Goal: Task Accomplishment & Management: Manage account settings

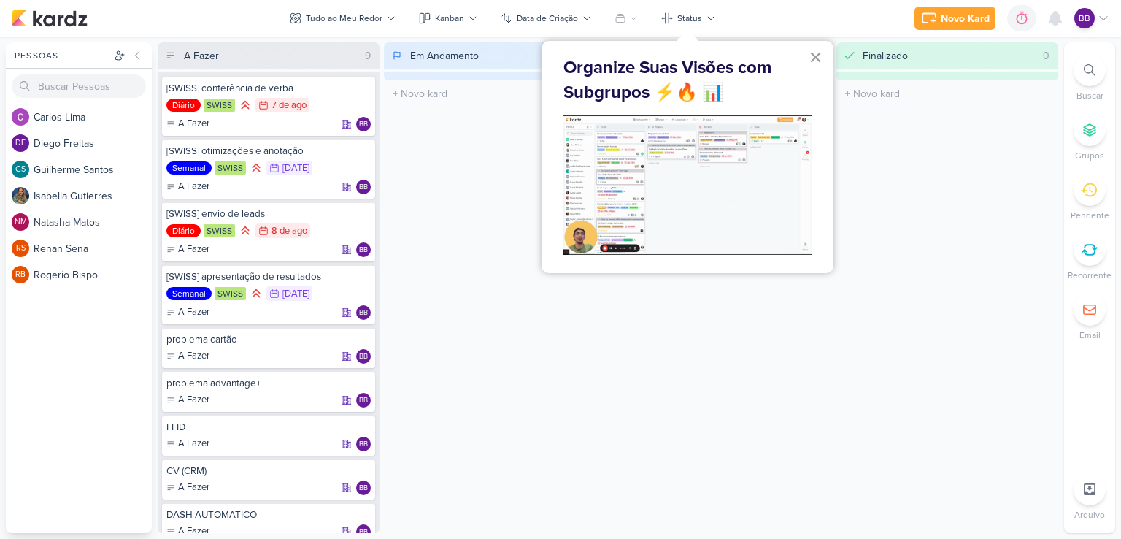
drag, startPoint x: 989, startPoint y: 314, endPoint x: 889, endPoint y: 166, distance: 178.2
click at [987, 311] on div "Finalizado 0 O título do kard deve ter menos que 100 caracteres" at bounding box center [948, 287] width 222 height 491
click at [816, 58] on button "×" at bounding box center [816, 56] width 14 height 23
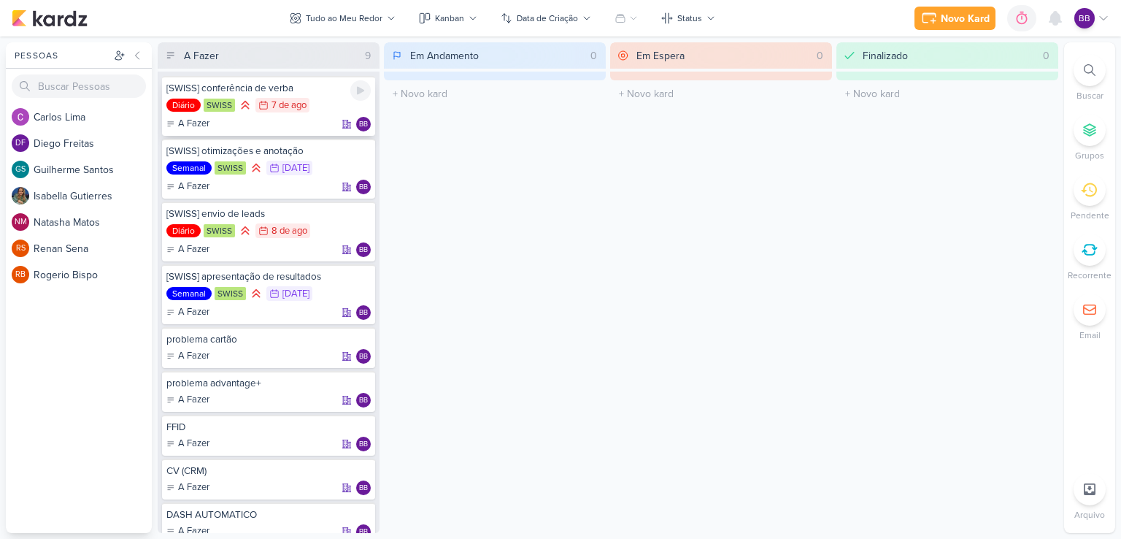
click at [312, 88] on div "[SWISS] conferência de verba" at bounding box center [268, 88] width 204 height 13
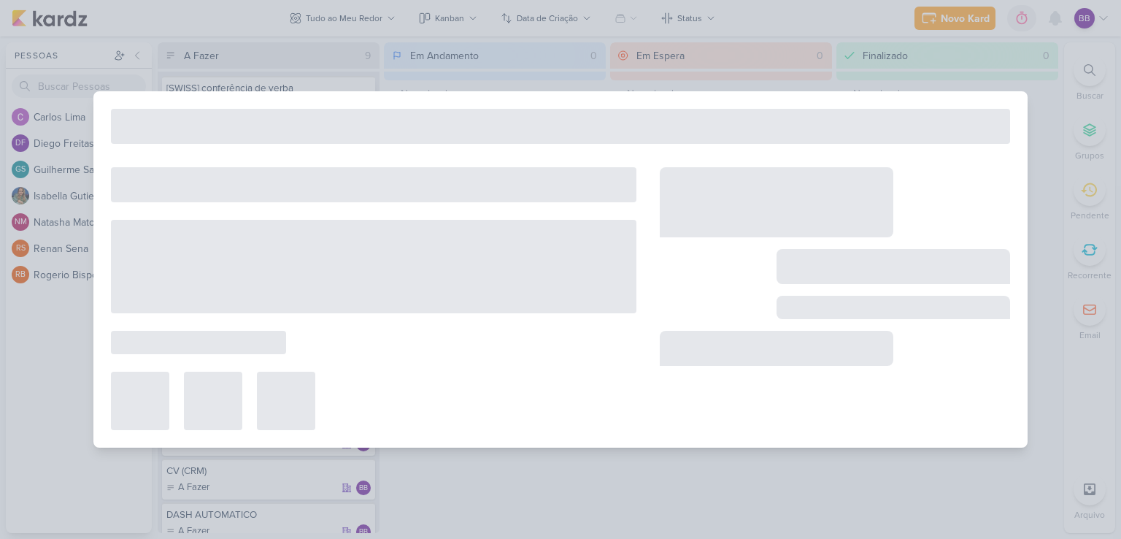
click at [312, 88] on div at bounding box center [560, 269] width 1121 height 539
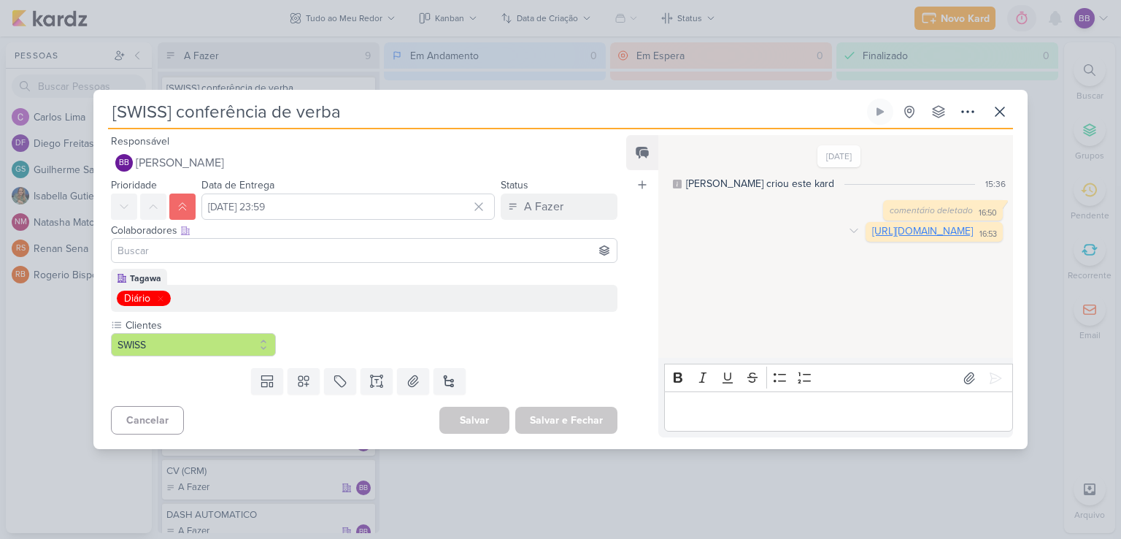
click at [872, 237] on link "[URL][DOMAIN_NAME]" at bounding box center [922, 231] width 101 height 12
click at [996, 116] on icon at bounding box center [1000, 111] width 9 height 9
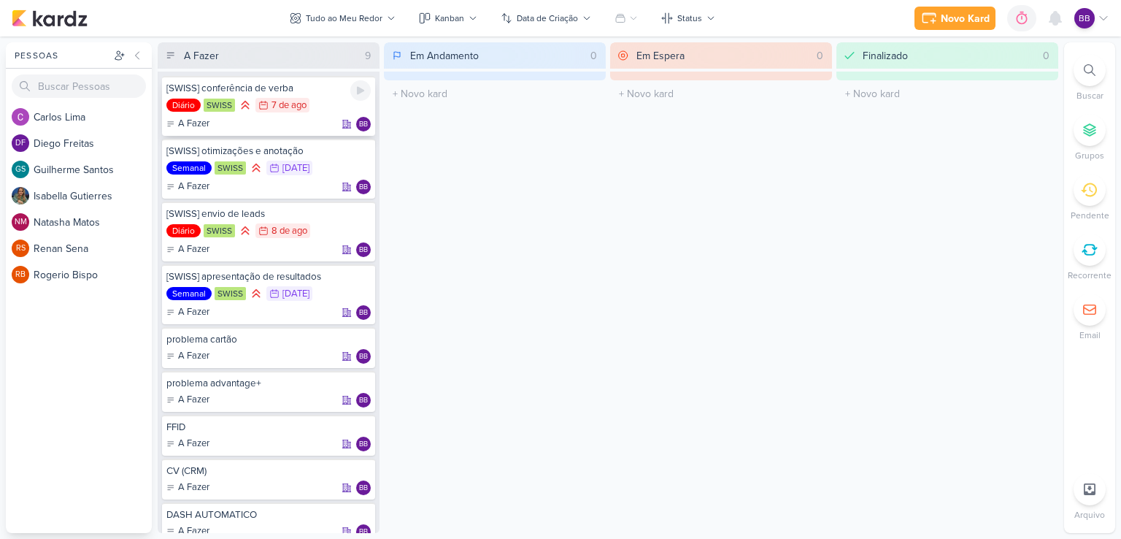
click at [318, 91] on div "[SWISS] conferência de verba" at bounding box center [268, 88] width 204 height 13
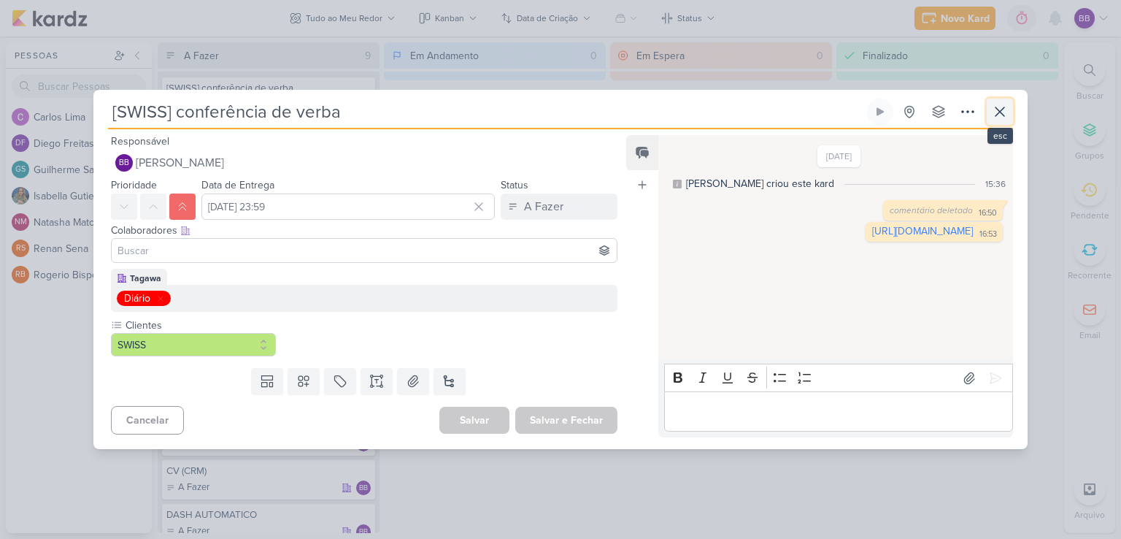
drag, startPoint x: 995, startPoint y: 119, endPoint x: 944, endPoint y: 119, distance: 51.1
click at [995, 118] on icon at bounding box center [1000, 112] width 18 height 18
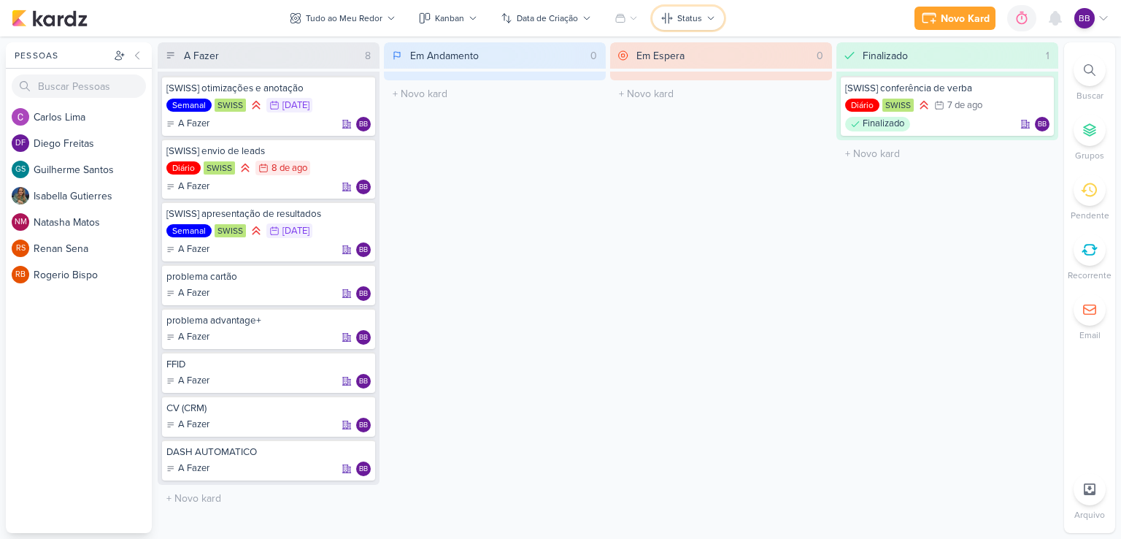
click at [683, 26] on button "Status" at bounding box center [689, 18] width 72 height 23
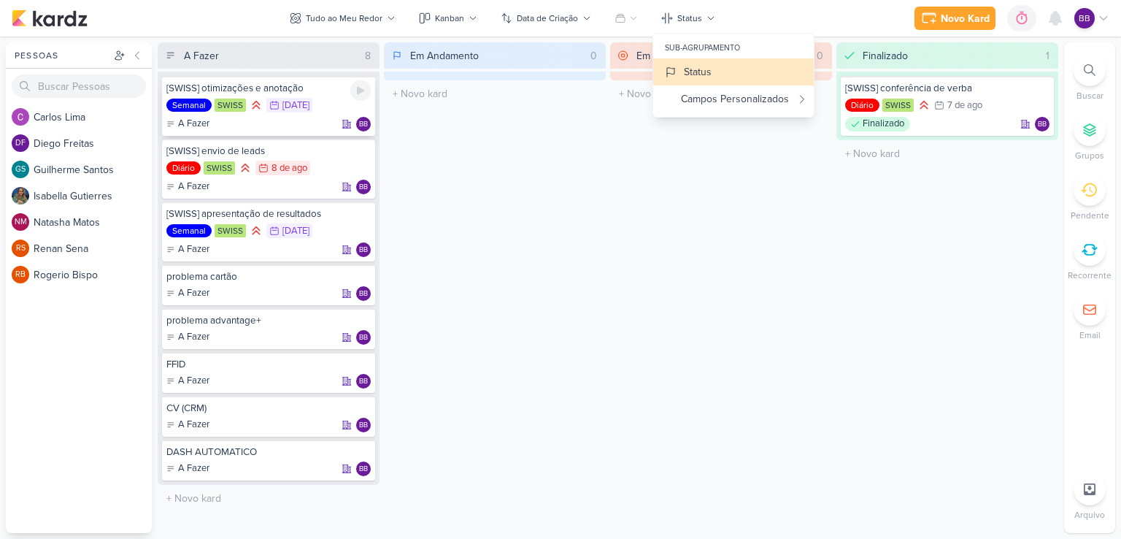
click at [307, 94] on div "[SWISS] otimizações e anotação Semanal [GEOGRAPHIC_DATA] 12/8 [DATE] A Fazer bb" at bounding box center [268, 106] width 213 height 60
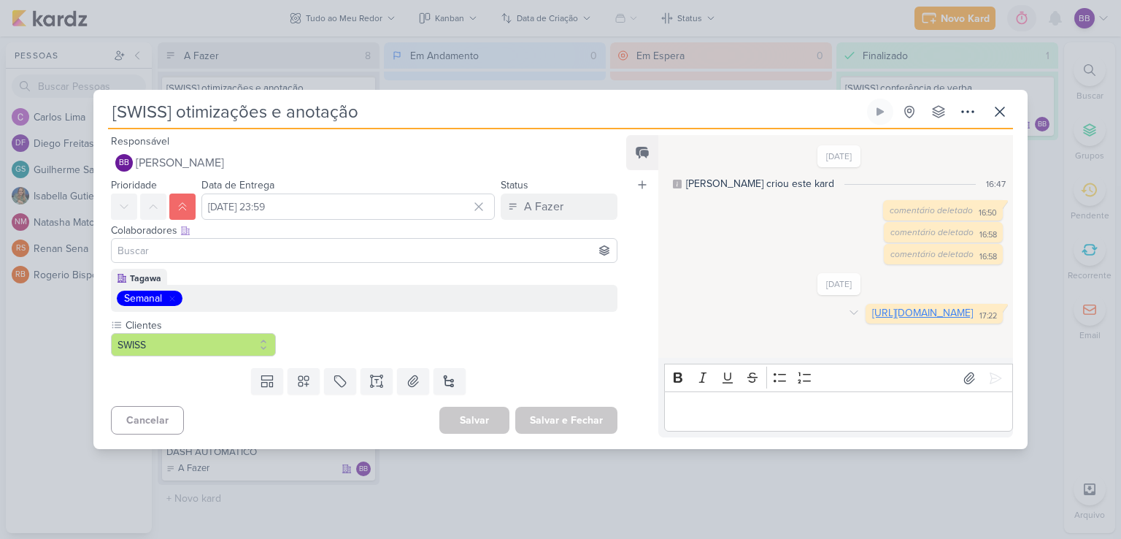
click at [872, 319] on link "[URL][DOMAIN_NAME]" at bounding box center [922, 313] width 101 height 12
click at [994, 115] on icon at bounding box center [1000, 112] width 18 height 18
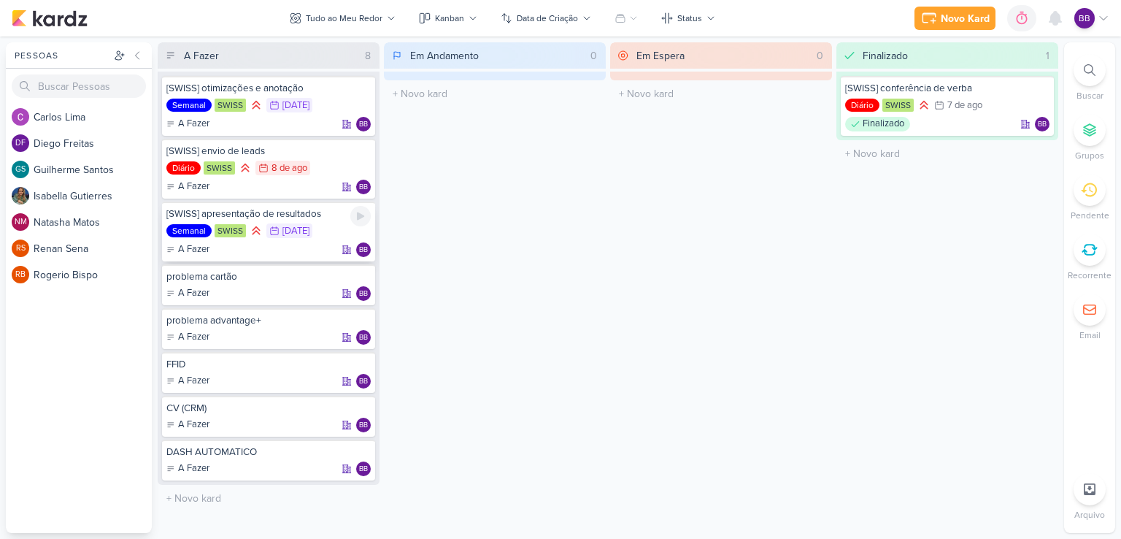
click at [304, 250] on div "A Fazer bb" at bounding box center [268, 249] width 204 height 15
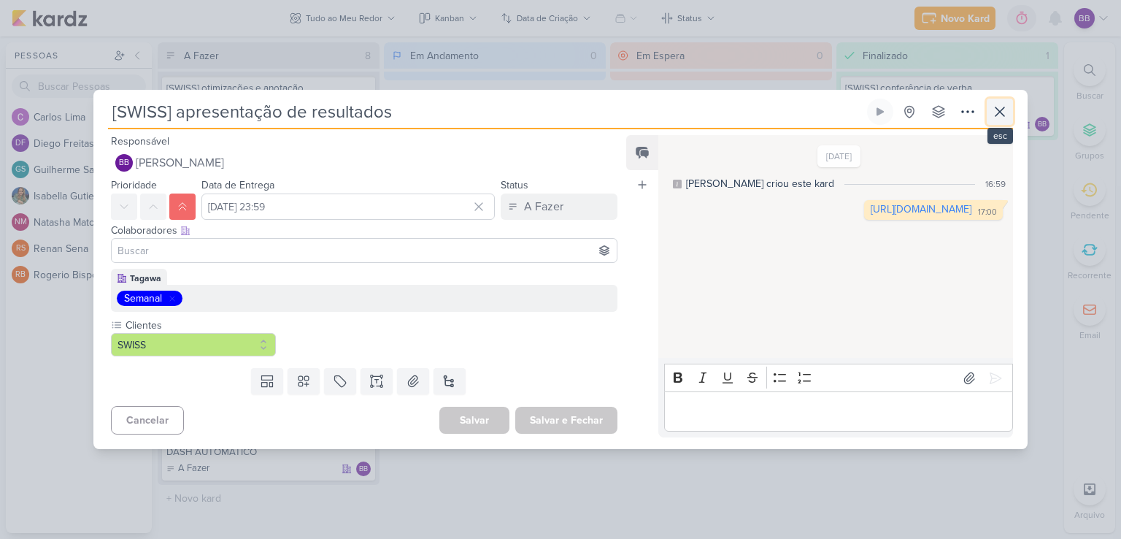
click at [1004, 111] on icon at bounding box center [1000, 112] width 18 height 18
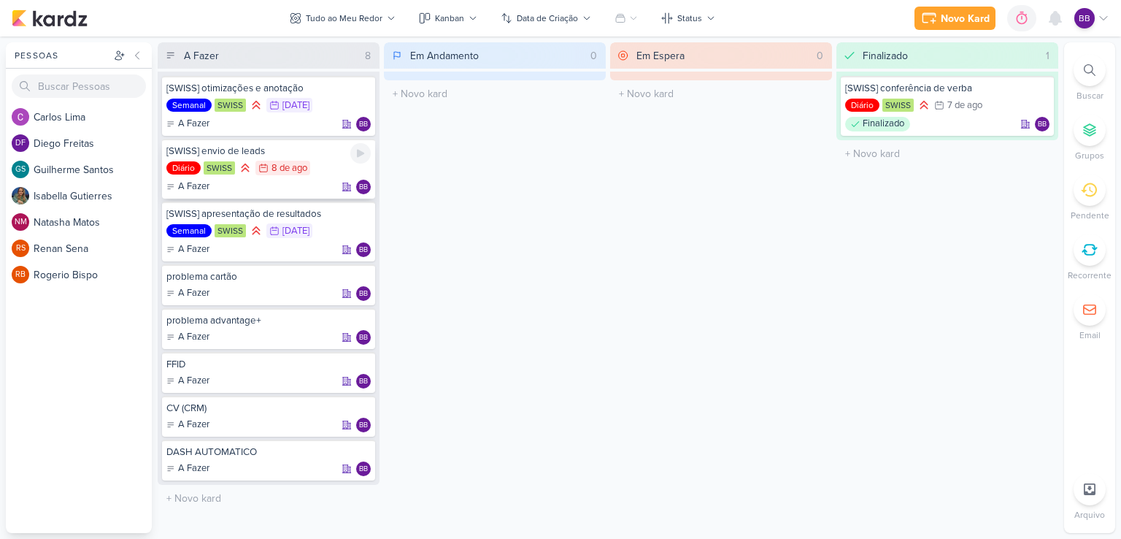
click at [291, 170] on div "8 de ago" at bounding box center [290, 168] width 36 height 9
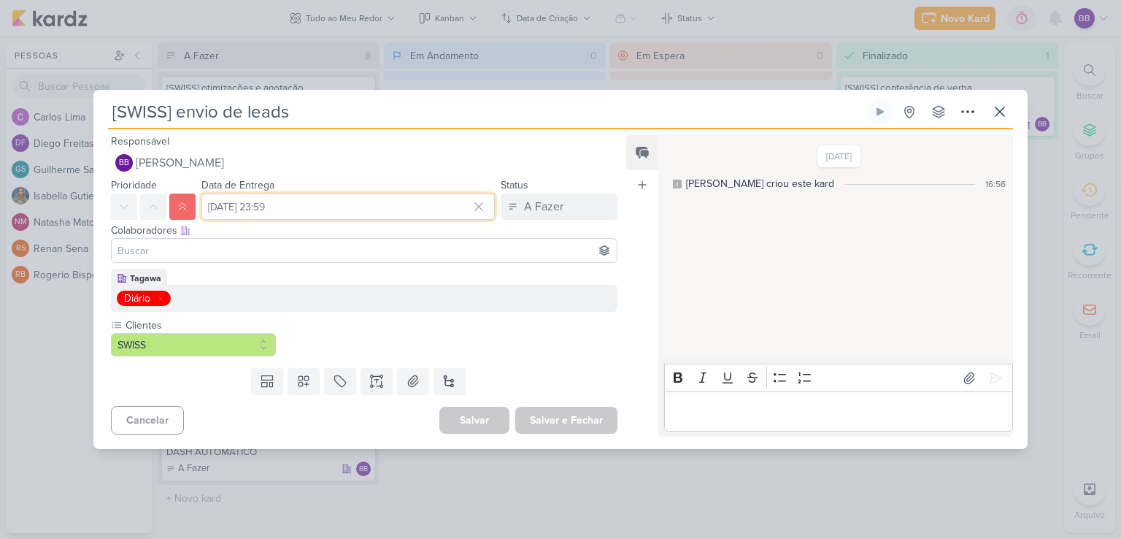
click at [315, 199] on input "[DATE] 23:59" at bounding box center [347, 206] width 293 height 26
click at [330, 205] on input "[DATE] 23:59" at bounding box center [347, 206] width 293 height 26
click at [472, 203] on icon at bounding box center [479, 206] width 15 height 15
click at [348, 202] on input "text" at bounding box center [347, 206] width 293 height 26
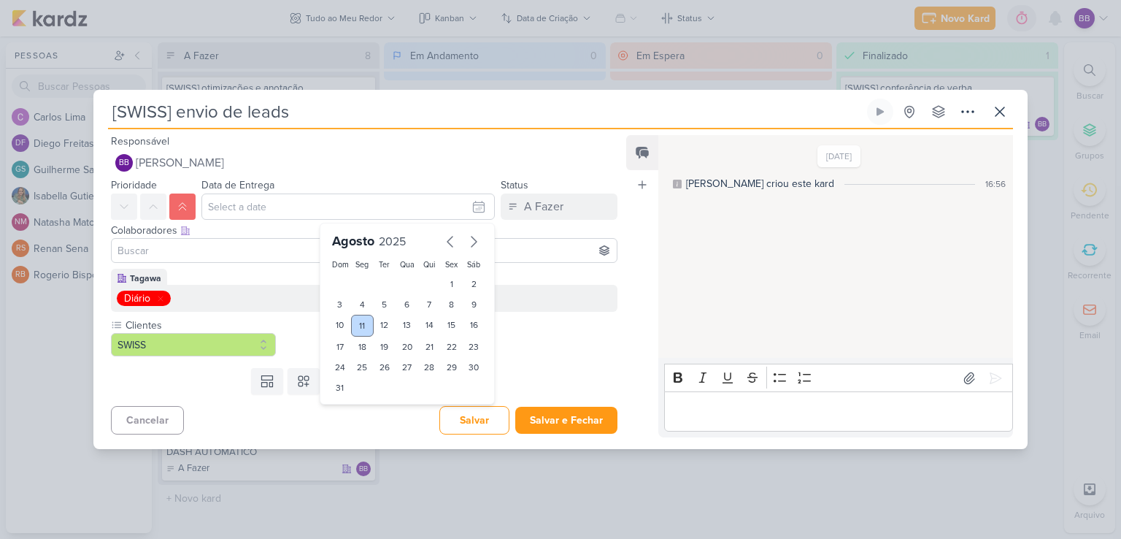
click at [362, 325] on div "11" at bounding box center [362, 326] width 23 height 22
type input "[DATE] 23:59"
click at [506, 228] on div "Colaboradores Este kard pode ser visível a usuários da sua organização Este kar…" at bounding box center [364, 230] width 507 height 15
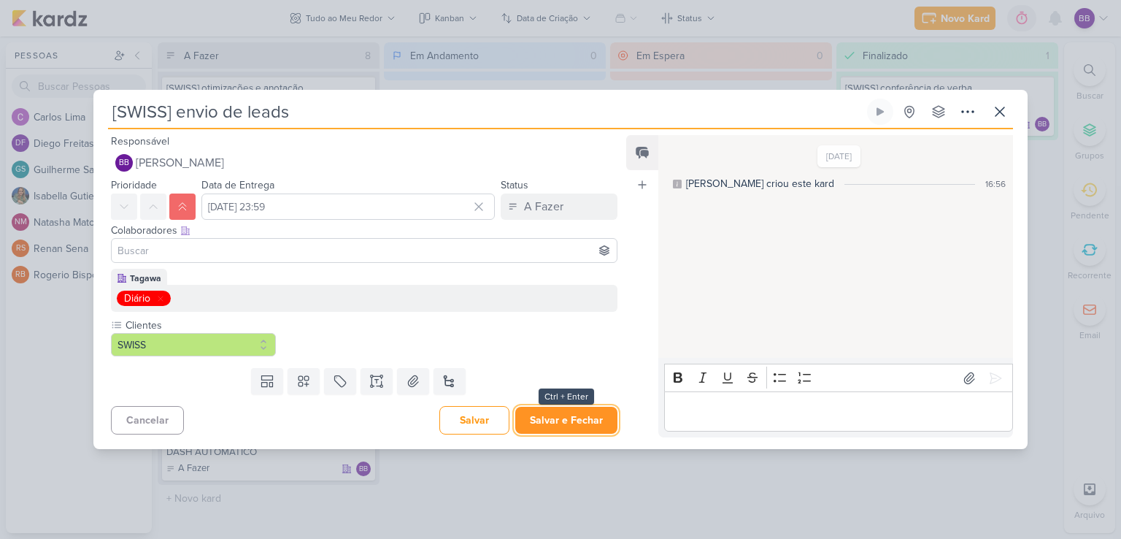
click at [569, 415] on button "Salvar e Fechar" at bounding box center [566, 420] width 102 height 27
